Goal: Task Accomplishment & Management: Use online tool/utility

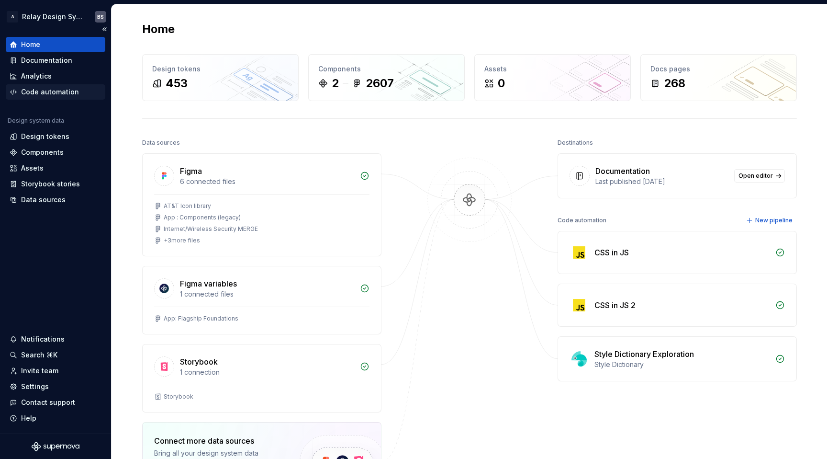
click at [60, 96] on div "Code automation" at bounding box center [50, 92] width 58 height 10
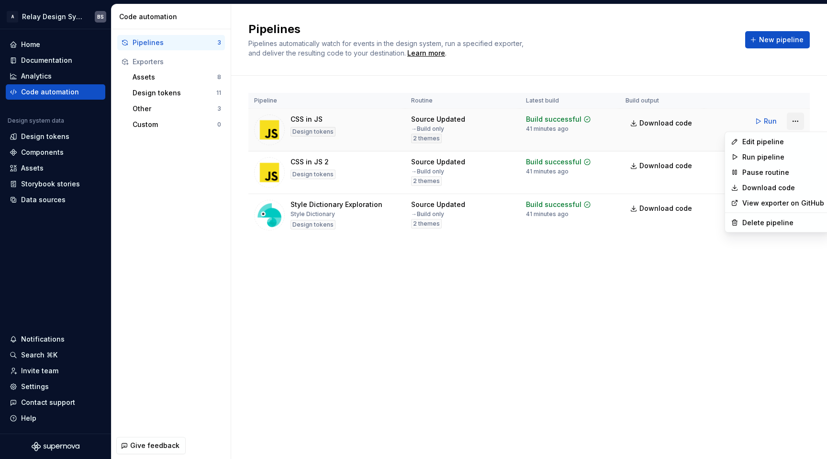
click at [789, 123] on html "A Relay Design System BS Home Documentation Analytics Code automation Design sy…" at bounding box center [413, 229] width 827 height 459
click at [782, 137] on div "Edit pipeline" at bounding box center [783, 142] width 82 height 10
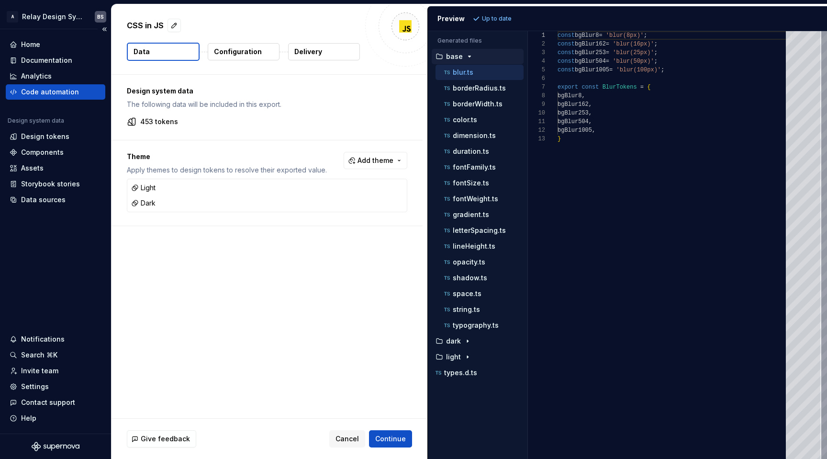
click at [56, 92] on div "Code automation" at bounding box center [50, 92] width 58 height 10
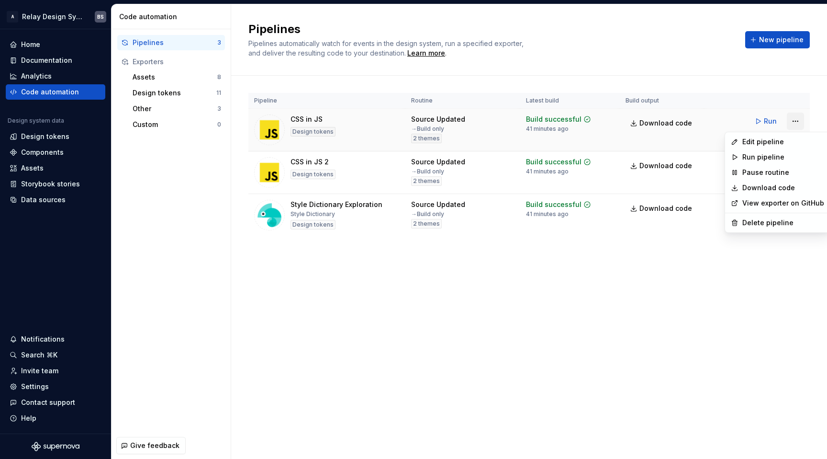
click at [794, 119] on html "A Relay Design System BS Home Documentation Analytics Code automation Design sy…" at bounding box center [413, 229] width 827 height 459
click at [783, 143] on div "Edit pipeline" at bounding box center [783, 142] width 82 height 10
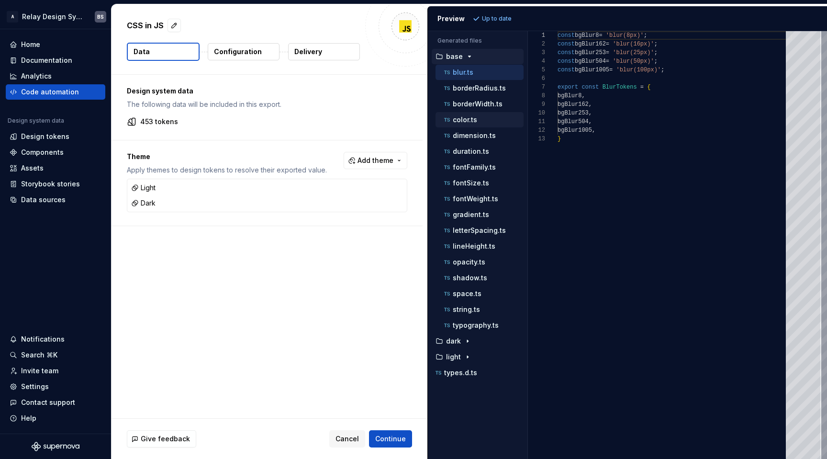
click at [469, 121] on p "color.ts" at bounding box center [465, 120] width 24 height 8
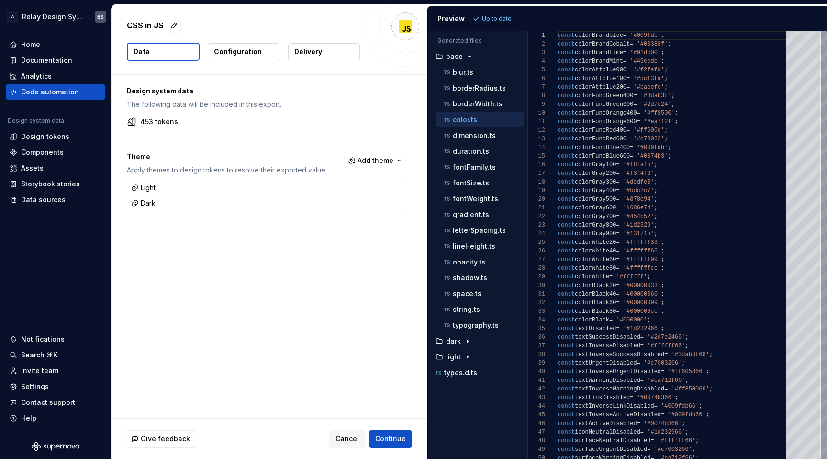
scroll to position [17, 62]
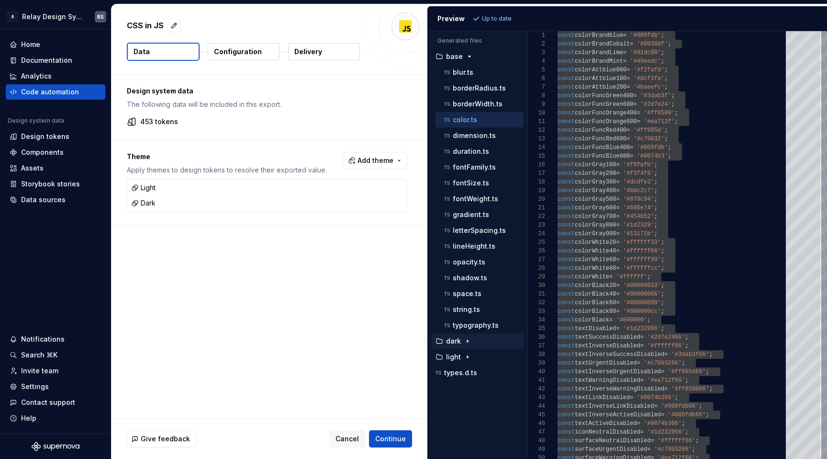
click at [462, 342] on div "button" at bounding box center [467, 341] width 11 height 8
click at [465, 372] on icon "button" at bounding box center [468, 373] width 8 height 8
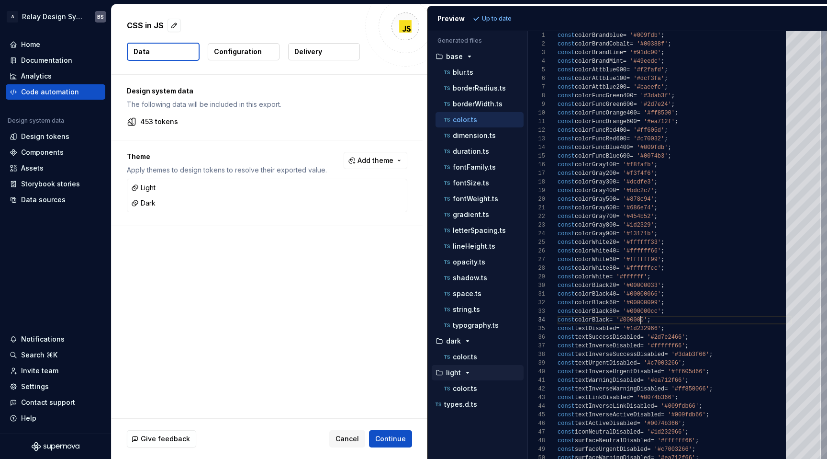
click at [462, 362] on div "color.ts" at bounding box center [480, 356] width 88 height 15
click at [469, 353] on p "color.ts" at bounding box center [465, 357] width 24 height 8
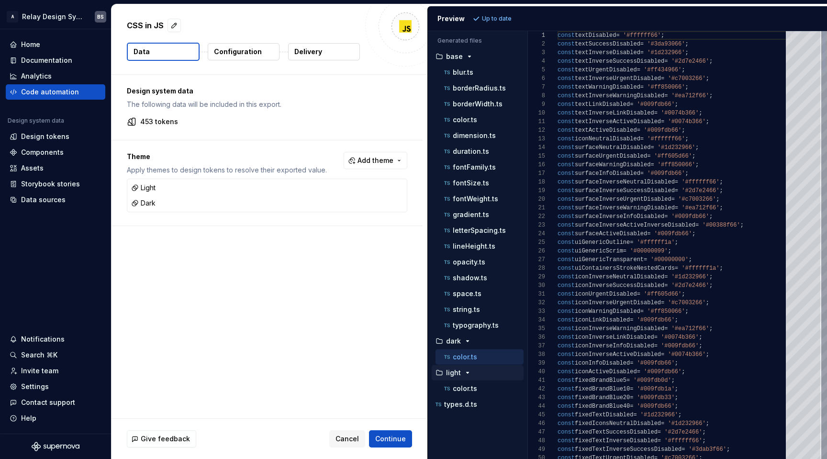
scroll to position [86, 0]
type textarea "**********"
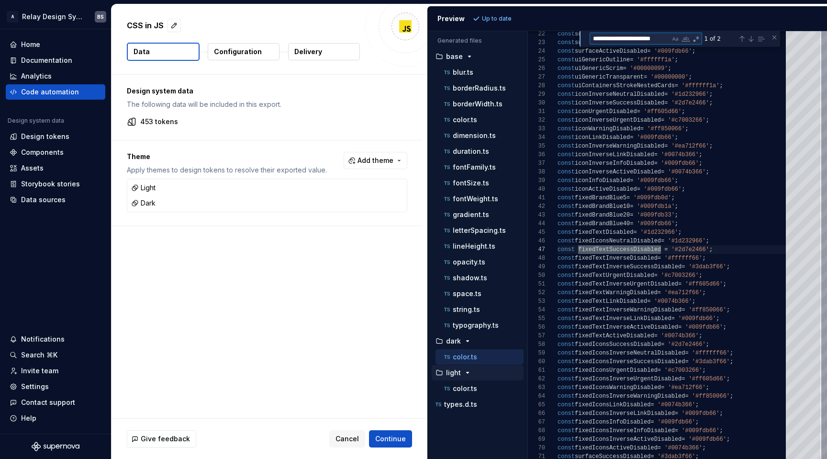
type textarea "**********"
drag, startPoint x: 718, startPoint y: 247, endPoint x: 550, endPoint y: 251, distance: 168.5
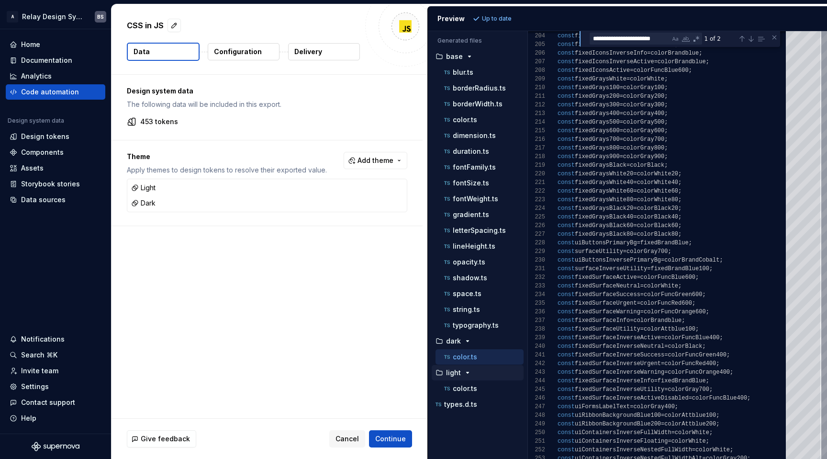
scroll to position [60, 0]
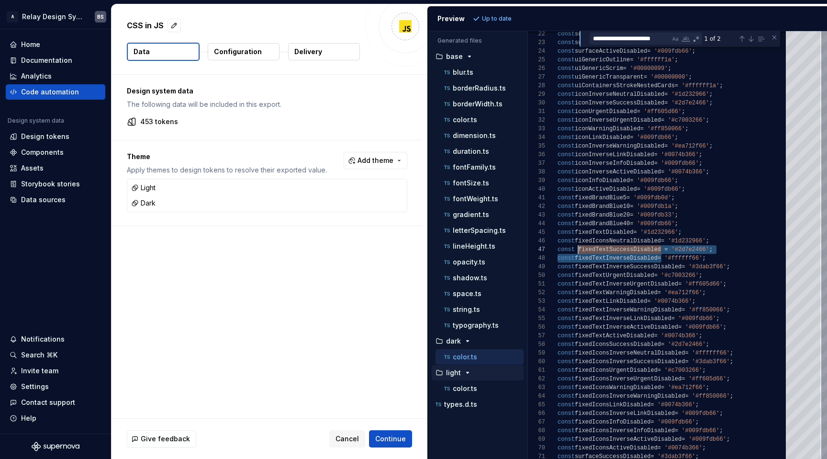
drag, startPoint x: 660, startPoint y: 257, endPoint x: 579, endPoint y: 250, distance: 81.7
drag, startPoint x: 719, startPoint y: 249, endPoint x: 539, endPoint y: 247, distance: 180.4
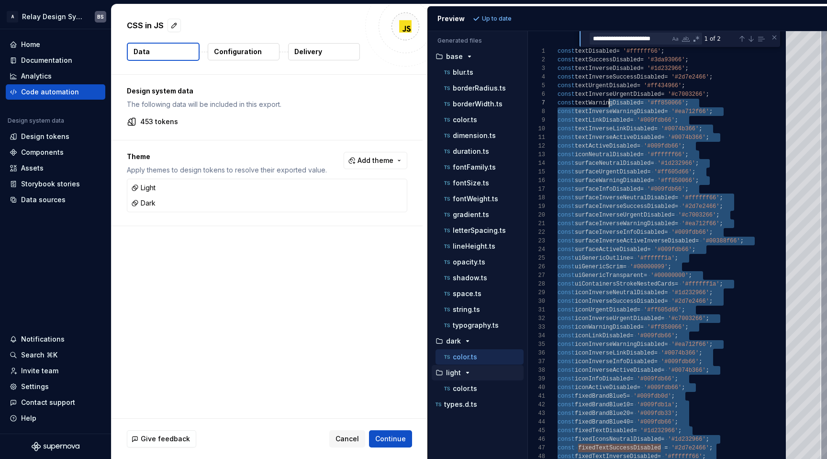
scroll to position [0, 0]
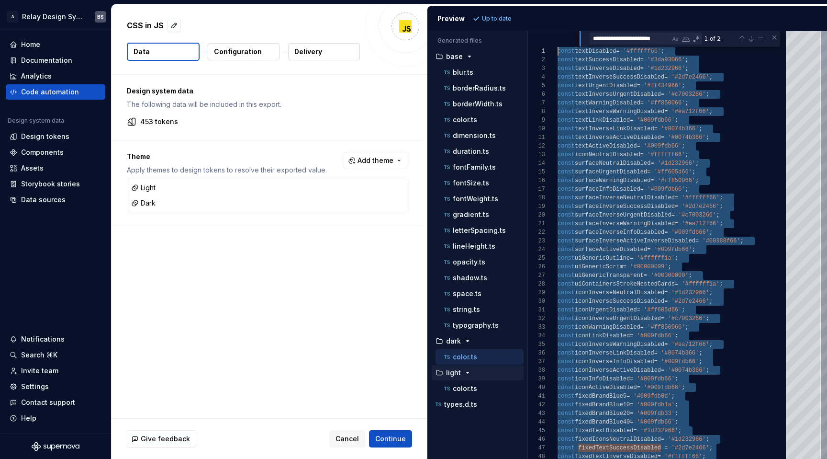
drag, startPoint x: 763, startPoint y: 317, endPoint x: 536, endPoint y: 28, distance: 367.8
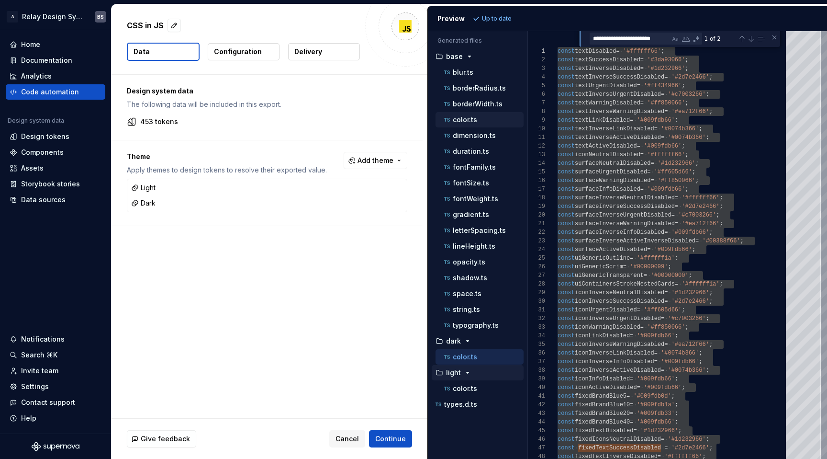
click at [463, 117] on p "color.ts" at bounding box center [465, 120] width 24 height 8
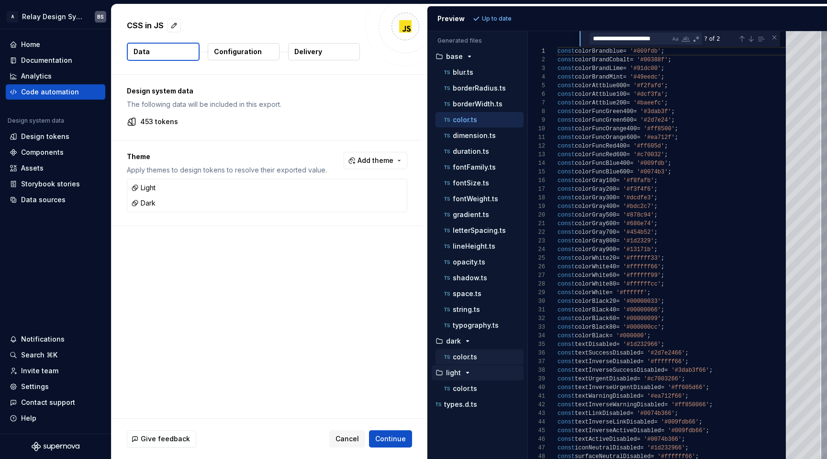
click at [488, 360] on div "color.ts" at bounding box center [482, 357] width 81 height 10
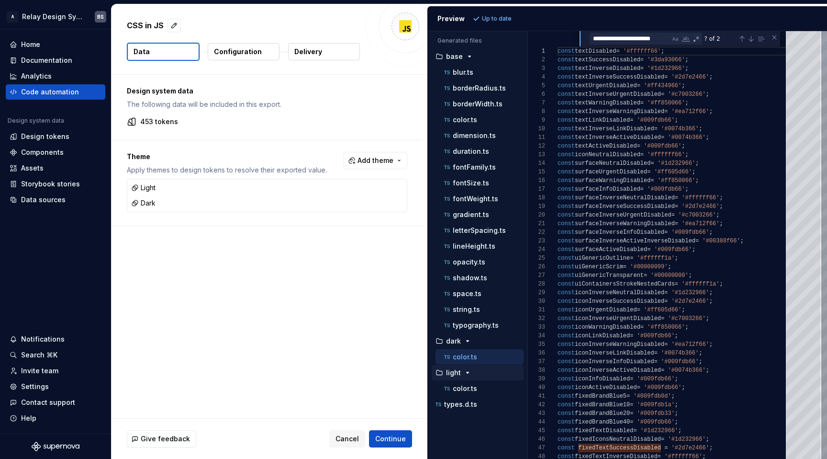
scroll to position [52, 83]
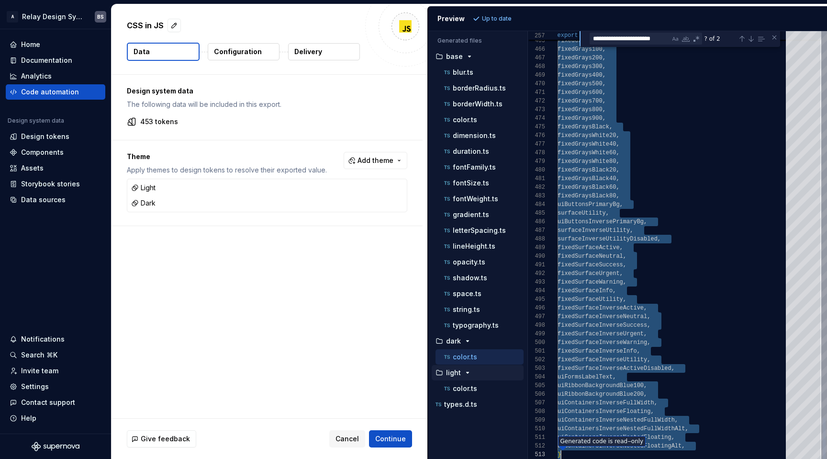
scroll to position [0, 3]
click at [461, 388] on p "color.ts" at bounding box center [465, 388] width 24 height 8
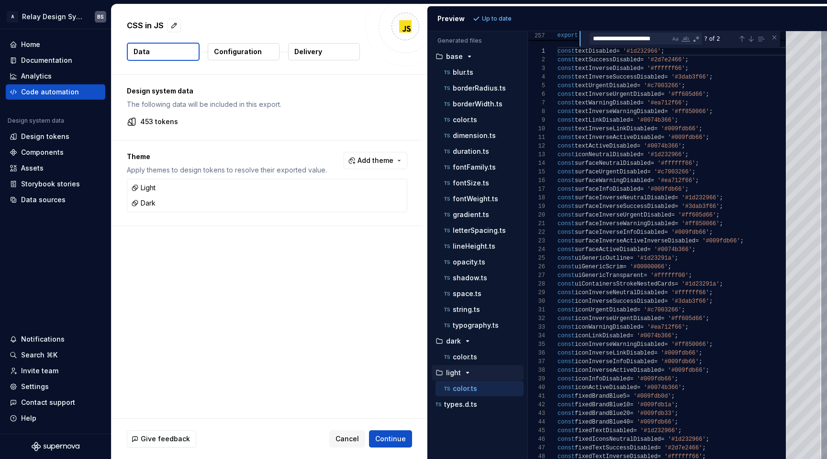
scroll to position [0, 0]
click at [473, 124] on button "color.ts" at bounding box center [480, 119] width 88 height 11
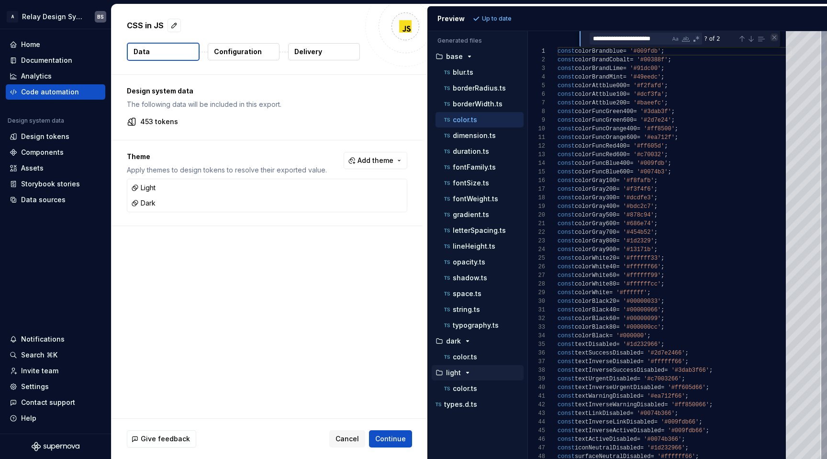
click at [772, 39] on div "Close (Escape)" at bounding box center [775, 38] width 8 height 8
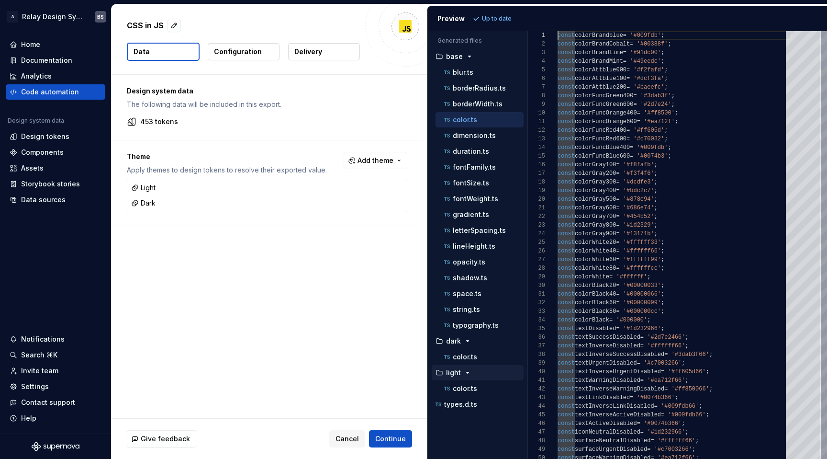
type textarea "**********"
